Goal: Information Seeking & Learning: Learn about a topic

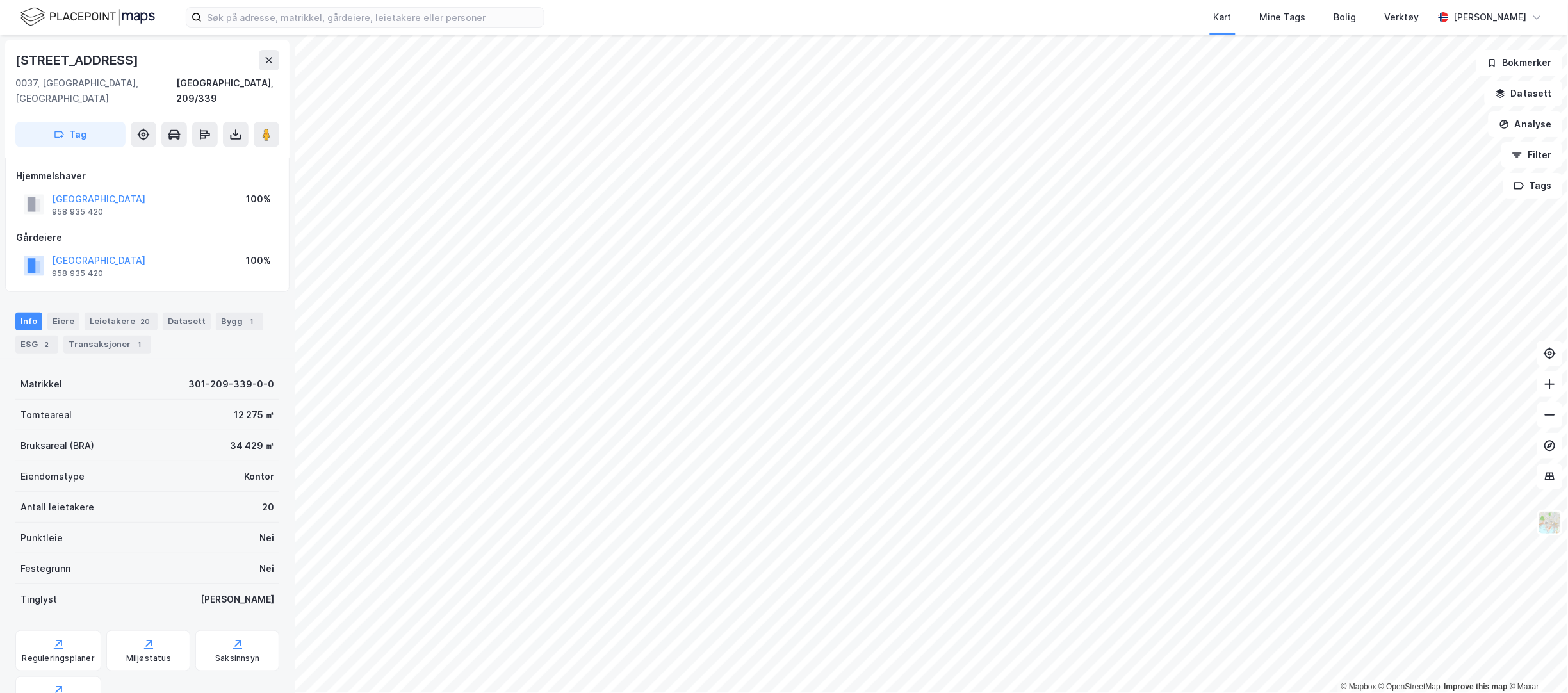
click at [323, 692] on html "Kart Mine Tags Bolig Verktøy [PERSON_NAME] © Mapbox © OpenStreetMap Improve thi…" at bounding box center [784, 346] width 1568 height 693
click at [1541, 521] on img at bounding box center [1550, 522] width 24 height 24
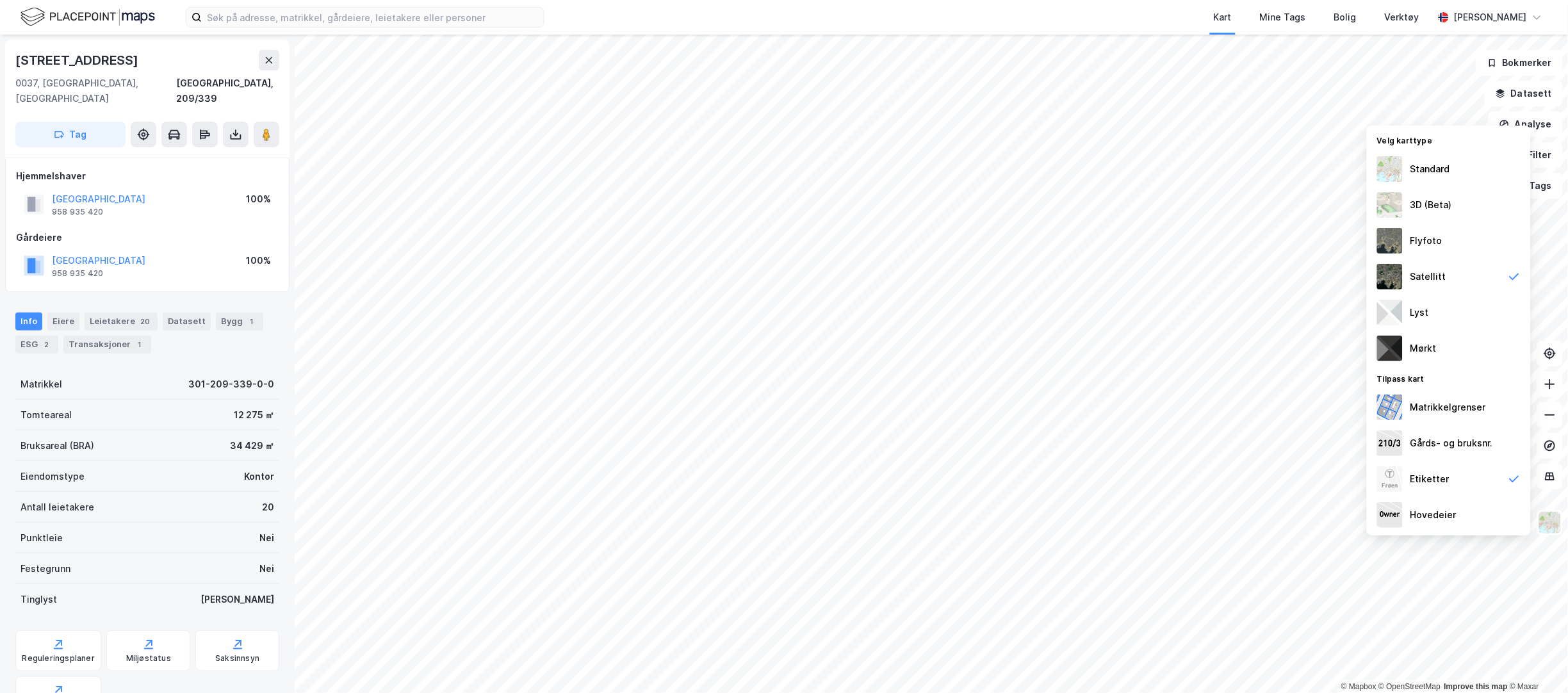
click at [1391, 156] on img at bounding box center [1389, 169] width 26 height 26
